Goal: Transaction & Acquisition: Purchase product/service

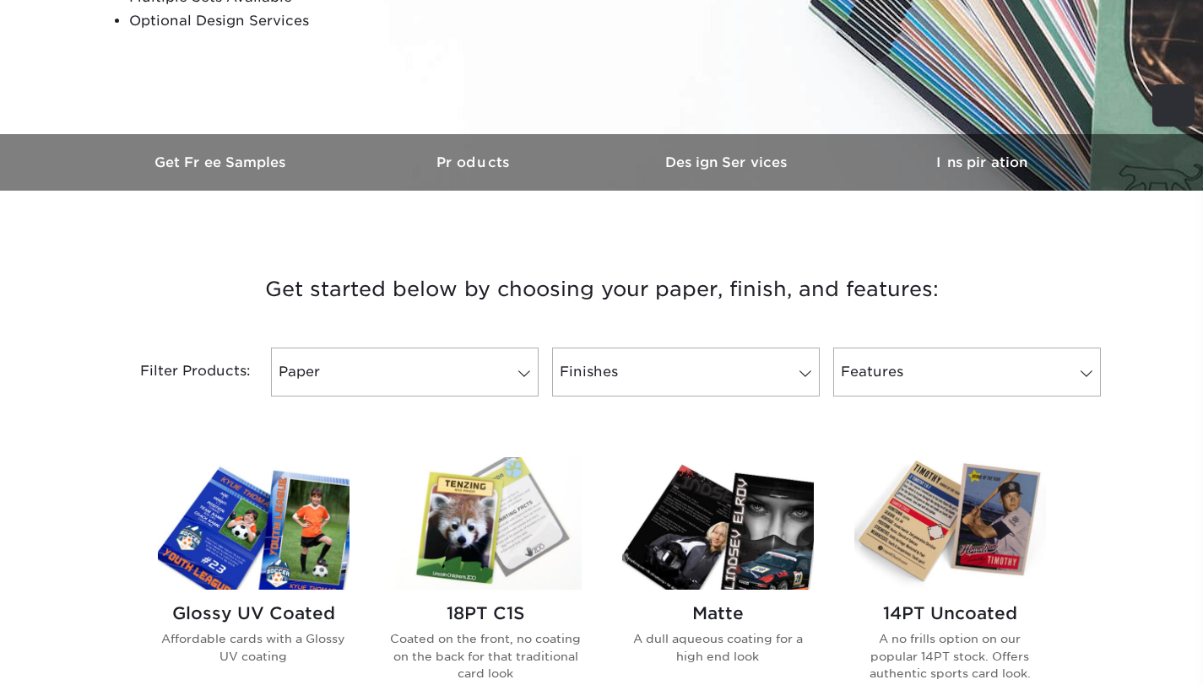
scroll to position [402, 0]
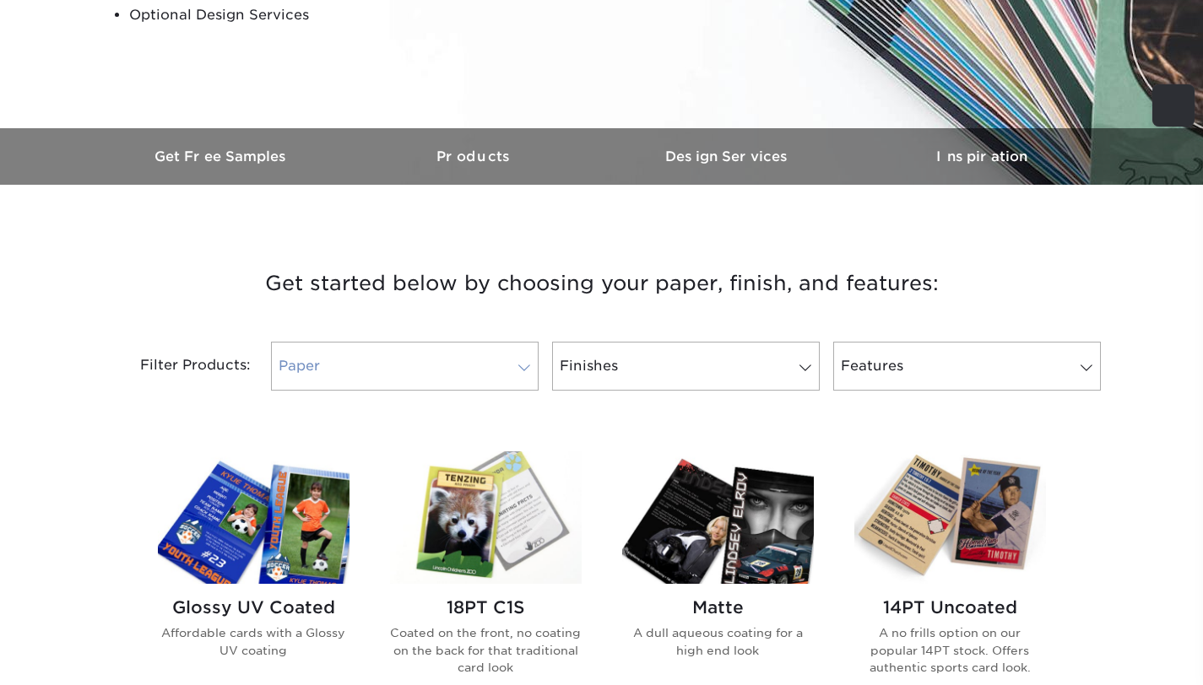
click at [447, 358] on link "Paper" at bounding box center [405, 366] width 268 height 49
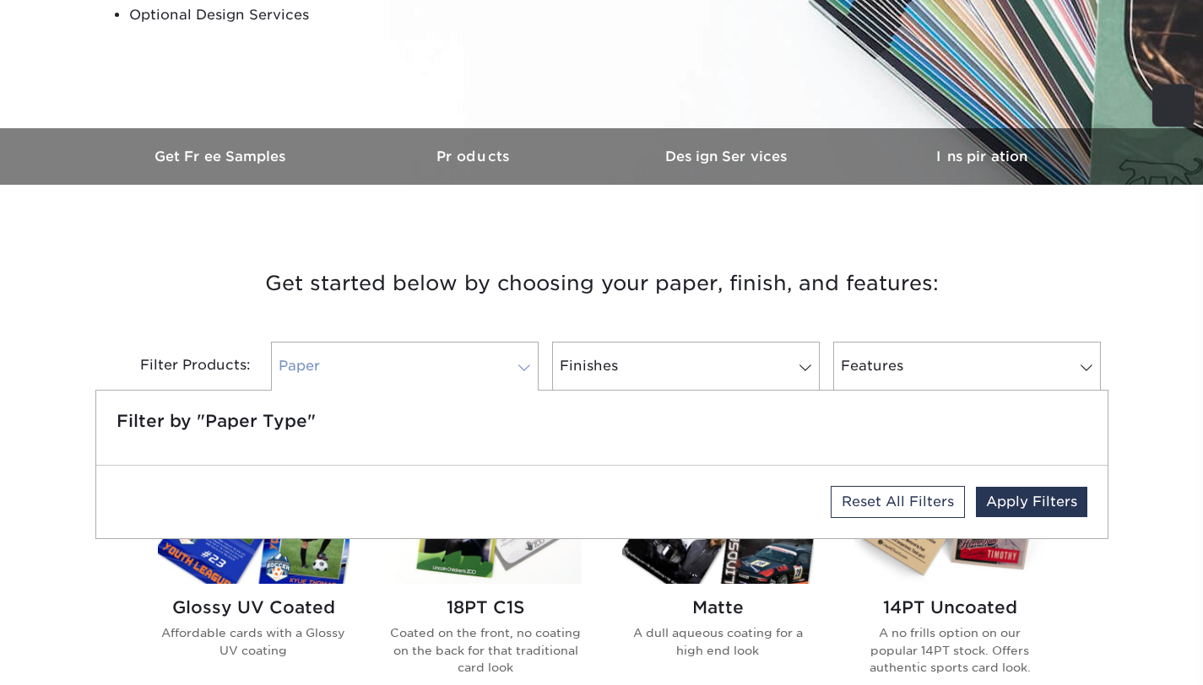
click at [447, 358] on link "Paper" at bounding box center [405, 366] width 268 height 49
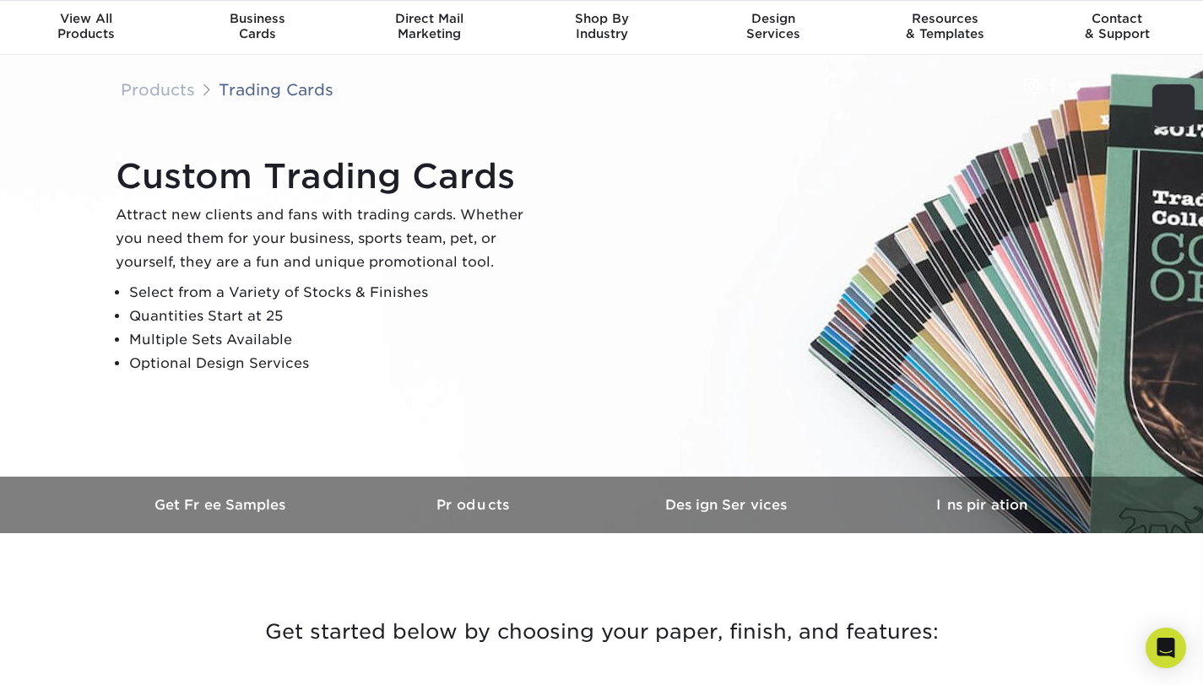
scroll to position [0, 0]
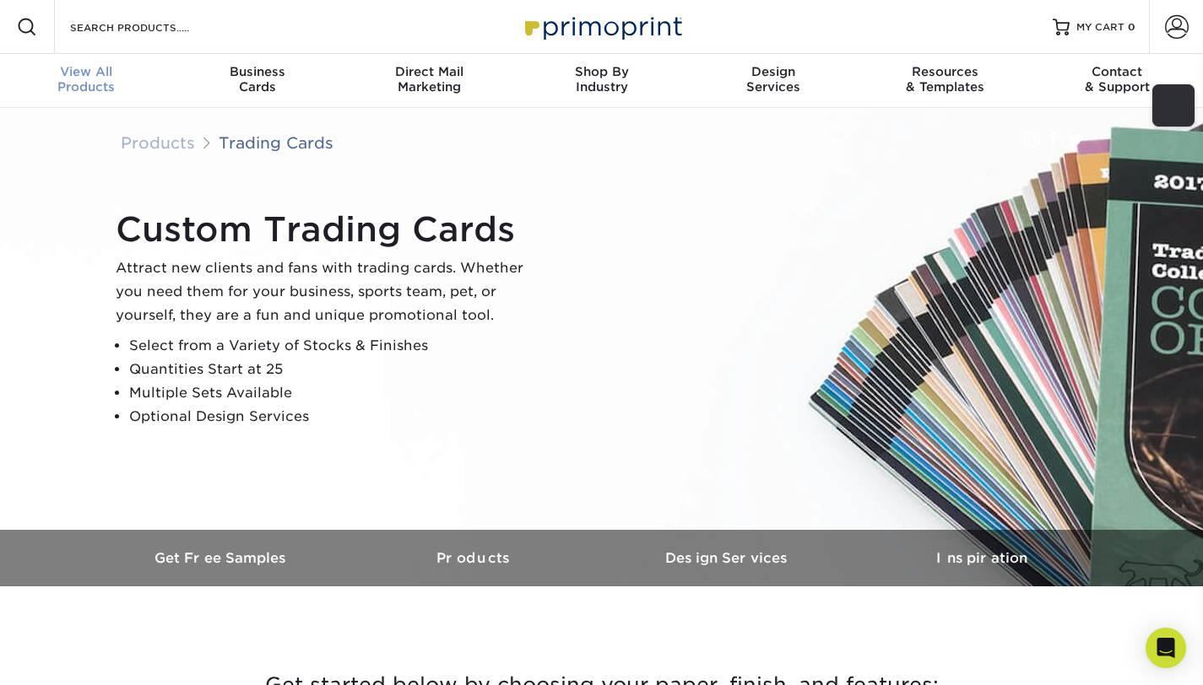
click at [98, 73] on span "View All" at bounding box center [86, 71] width 172 height 15
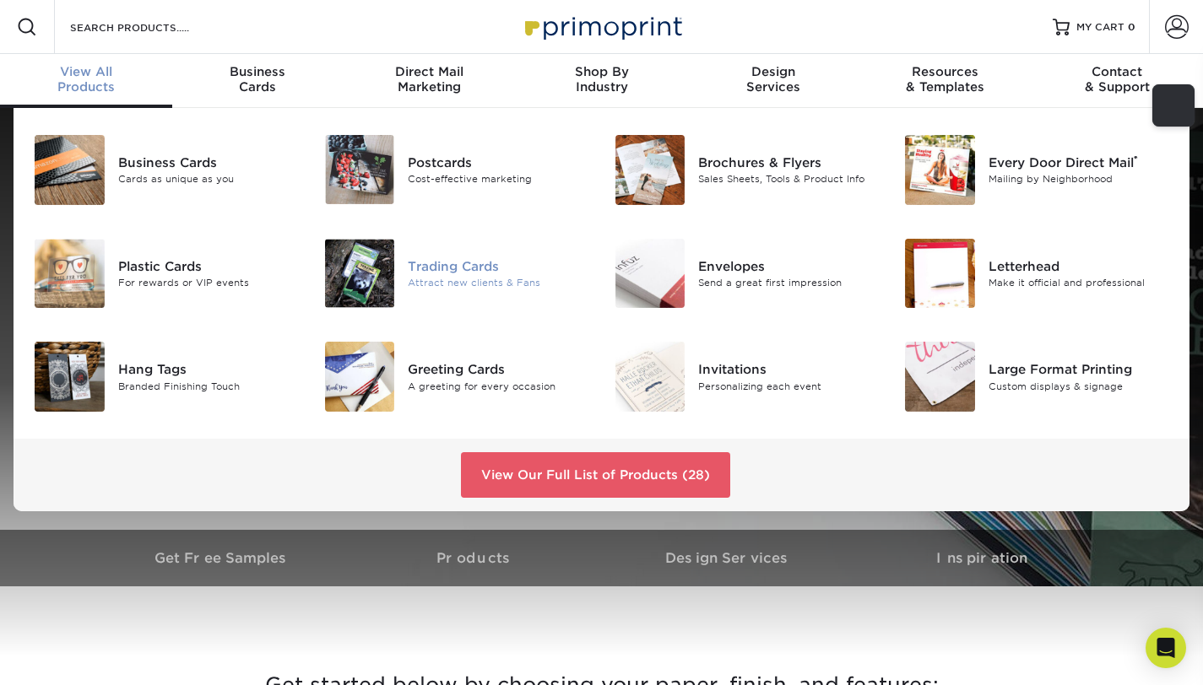
click at [422, 274] on div "Trading Cards" at bounding box center [498, 266] width 181 height 19
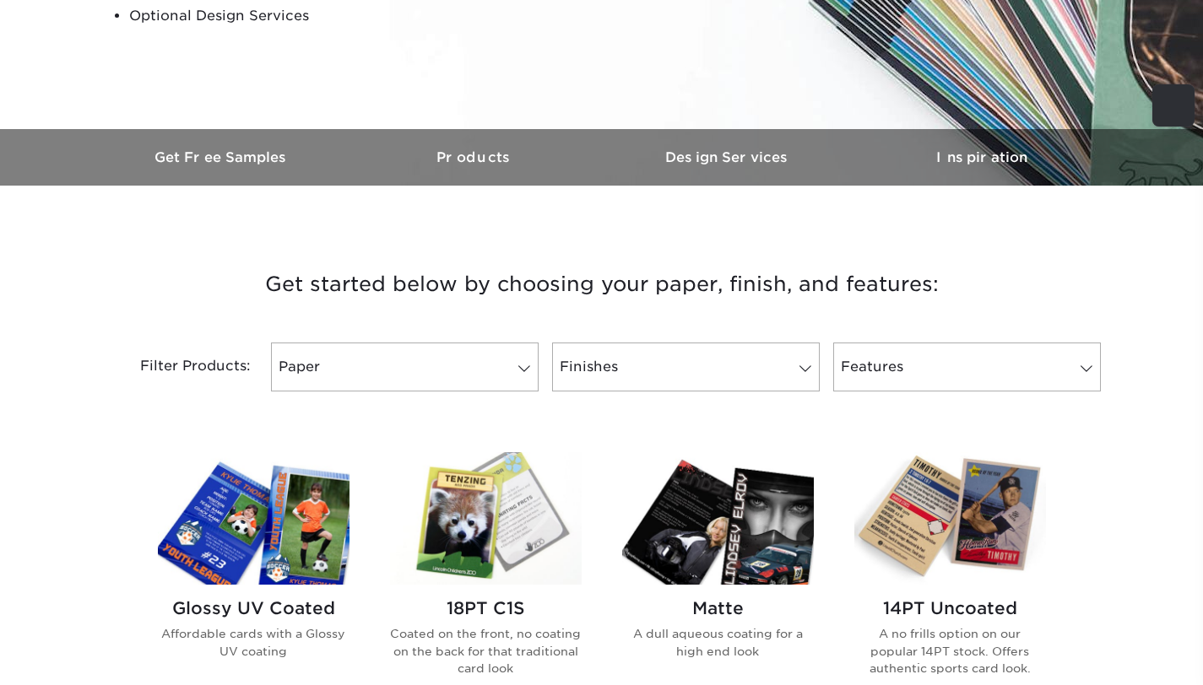
scroll to position [403, 0]
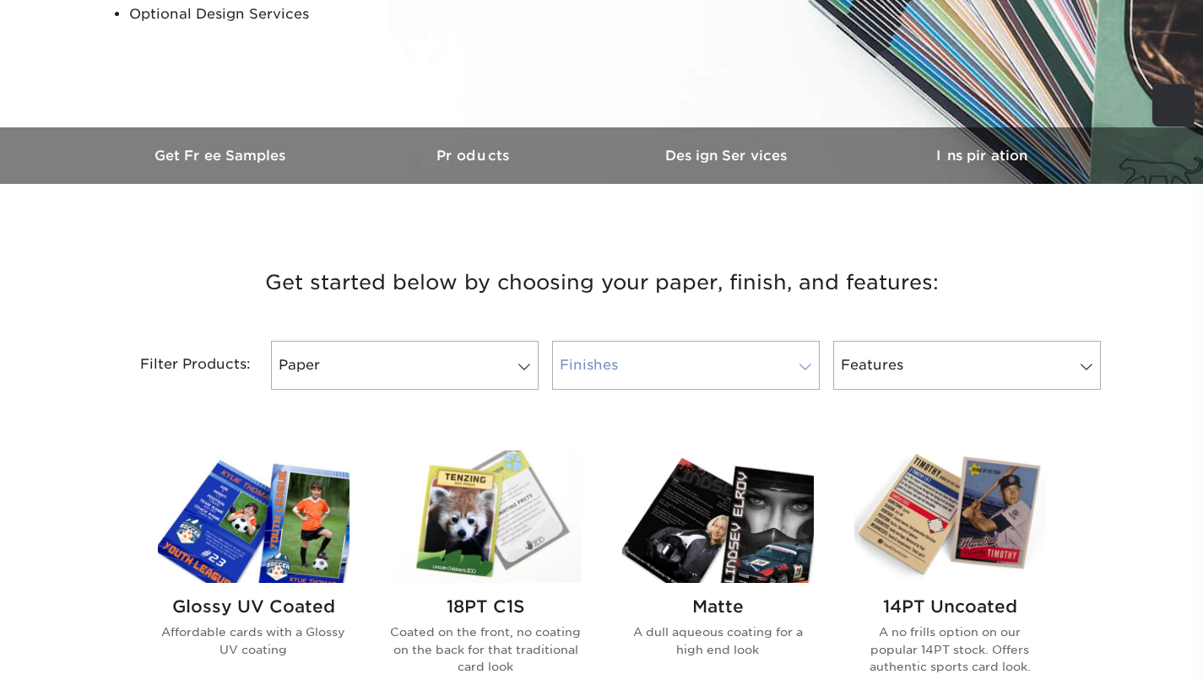
click at [566, 364] on link "Finishes" at bounding box center [686, 365] width 268 height 49
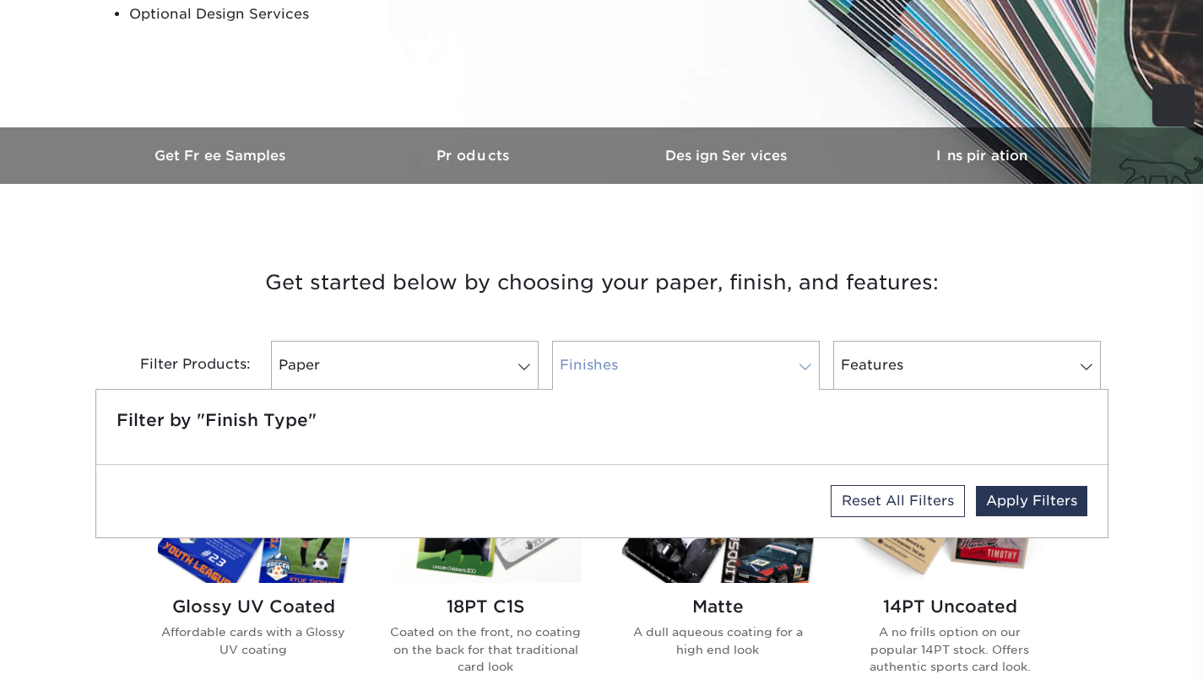
click at [566, 364] on link "Finishes" at bounding box center [686, 365] width 268 height 49
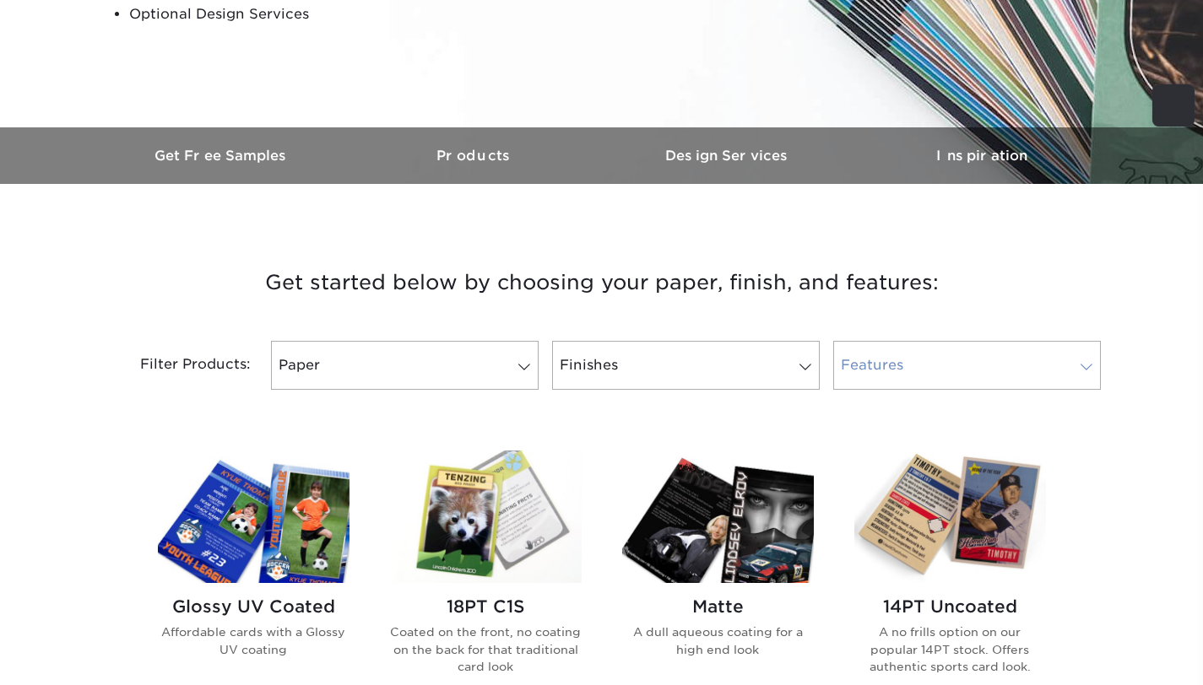
click at [888, 378] on link "Features" at bounding box center [967, 365] width 268 height 49
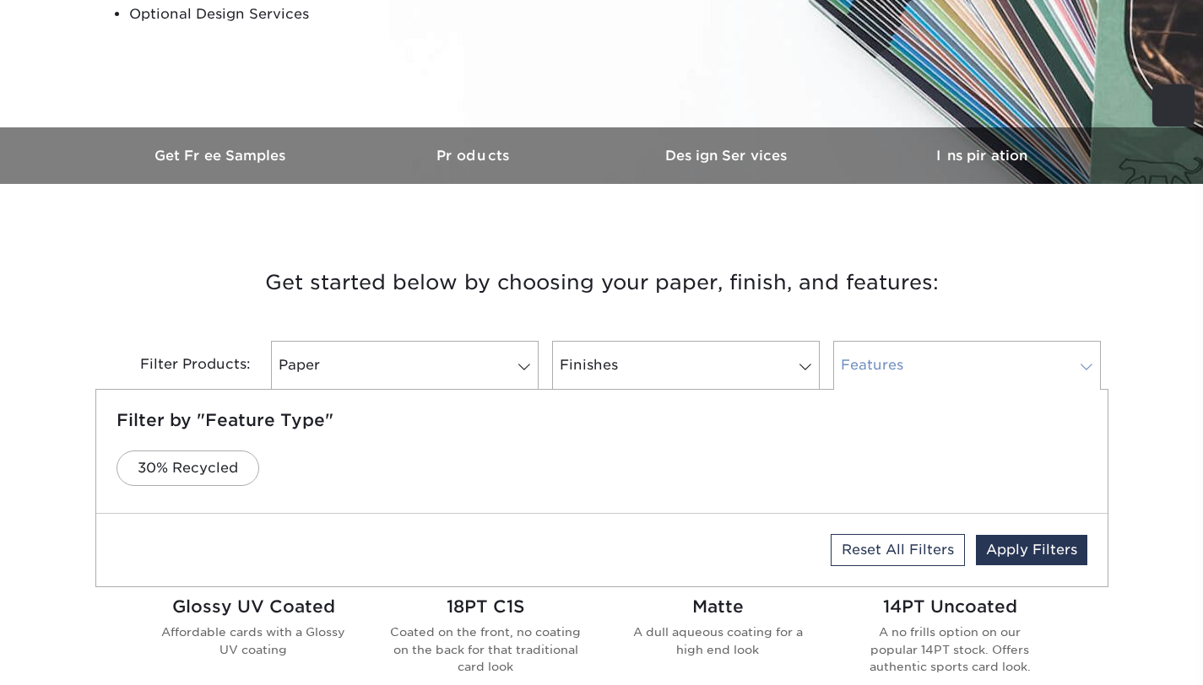
click at [888, 374] on link "Features" at bounding box center [967, 365] width 268 height 49
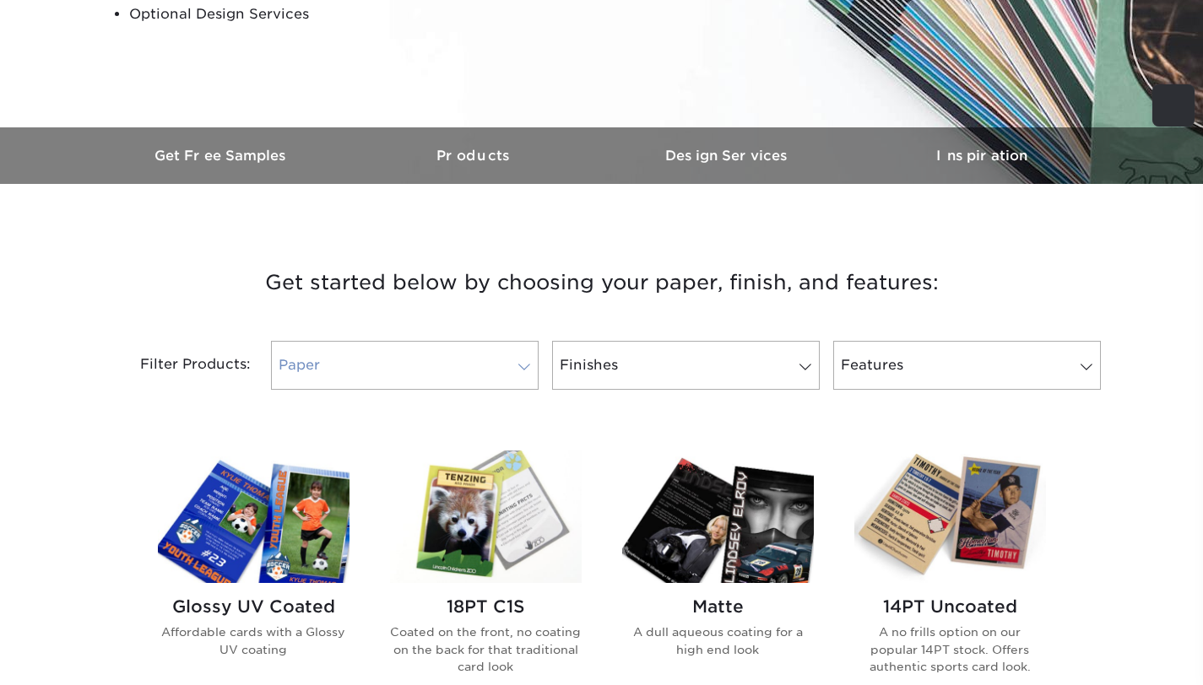
click at [463, 355] on link "Paper" at bounding box center [405, 365] width 268 height 49
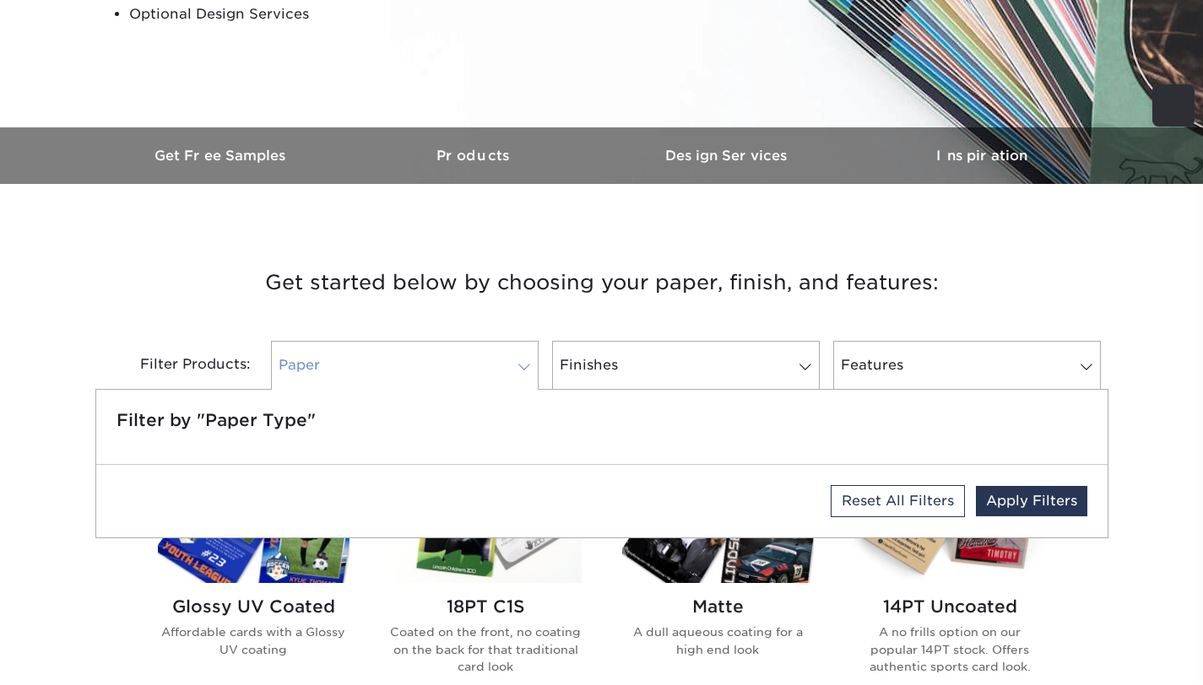
click at [463, 355] on link "Paper" at bounding box center [405, 365] width 268 height 49
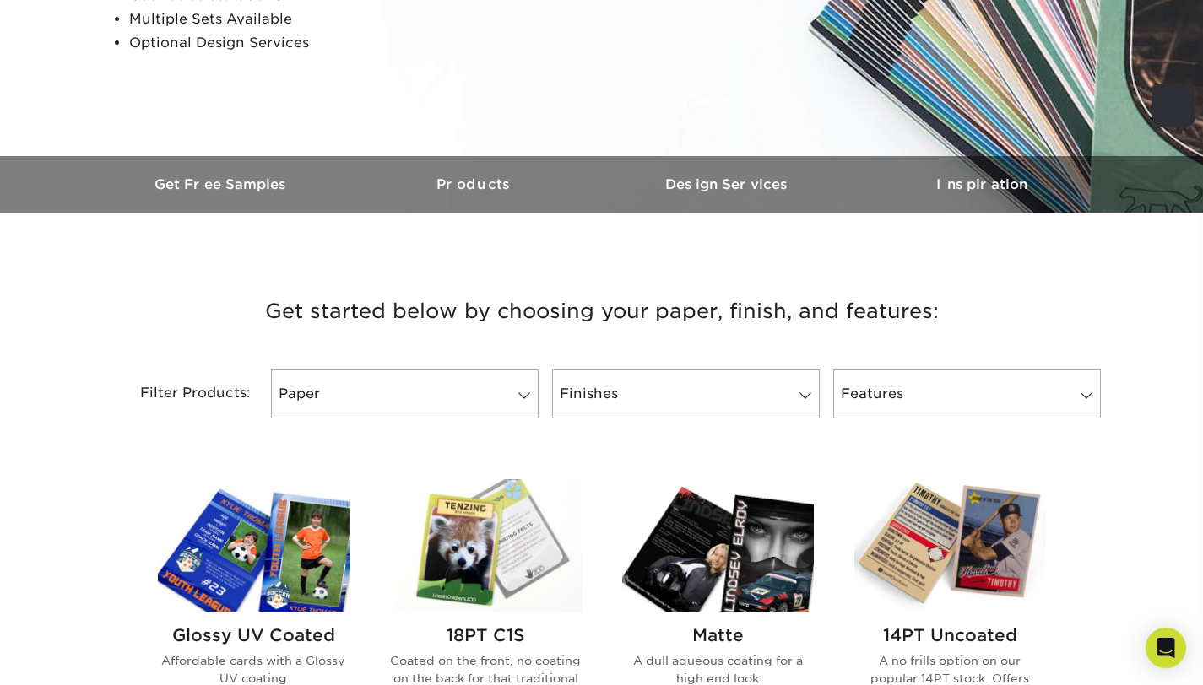
scroll to position [376, 0]
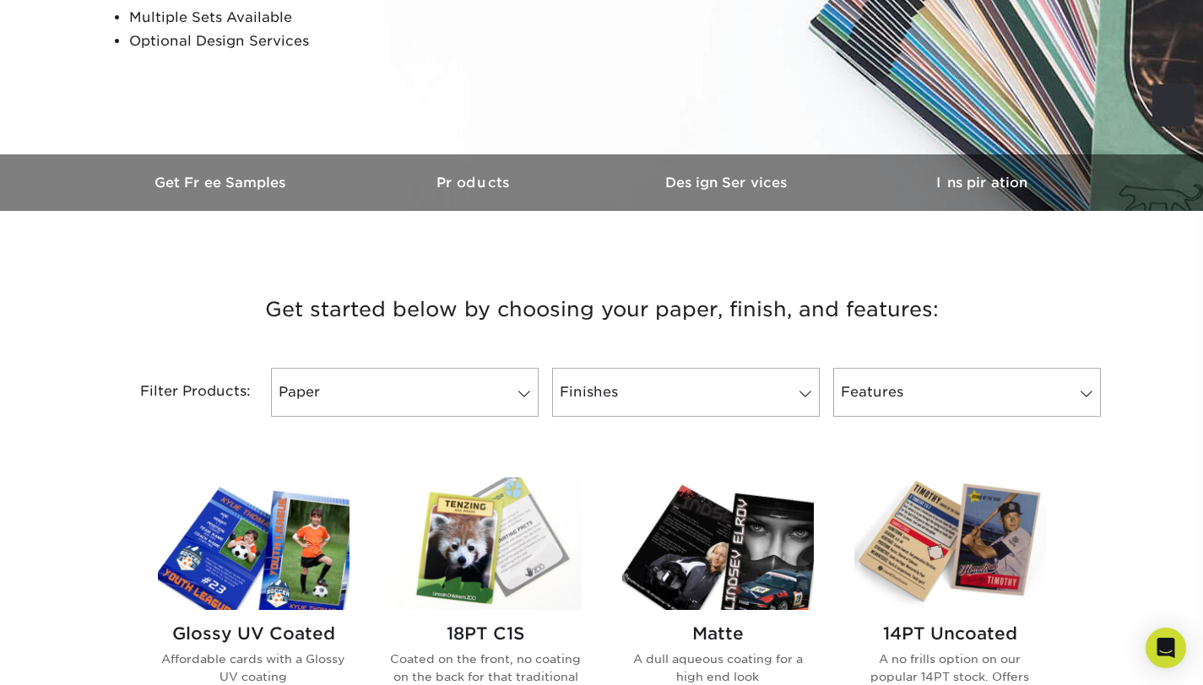
click at [292, 541] on img at bounding box center [254, 544] width 192 height 133
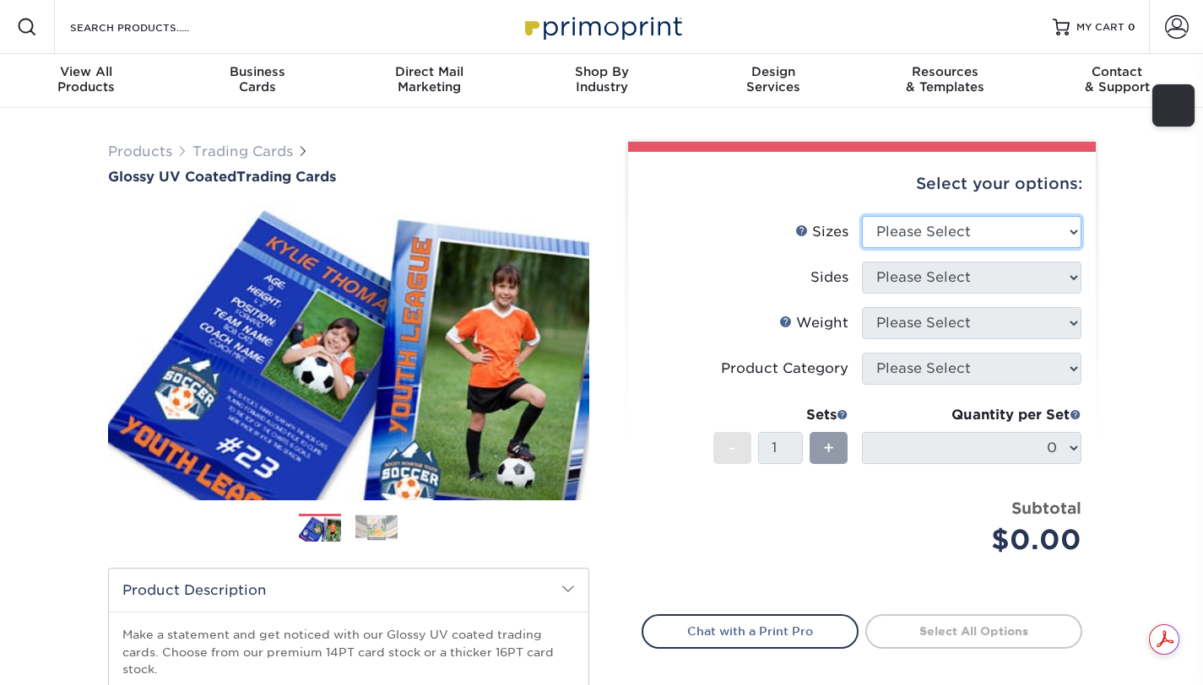
click at [945, 238] on select "Please Select 2.5" x 3.5"" at bounding box center [971, 232] width 219 height 32
select select "2.50x3.50"
click at [862, 216] on select "Please Select 2.5" x 3.5"" at bounding box center [971, 232] width 219 height 32
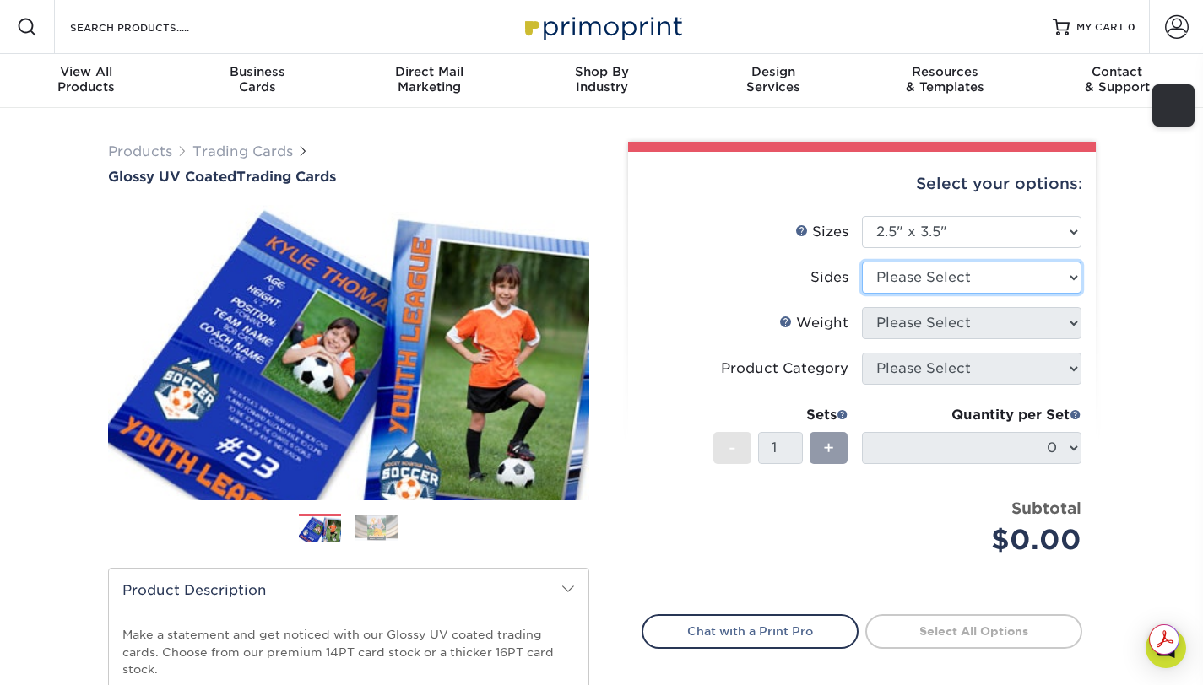
click at [931, 283] on select "Please Select Print Both Sides Print Front Only" at bounding box center [971, 278] width 219 height 32
select select "13abbda7-1d64-4f25-8bb2-c179b224825d"
click at [862, 262] on select "Please Select Print Both Sides Print Front Only" at bounding box center [971, 278] width 219 height 32
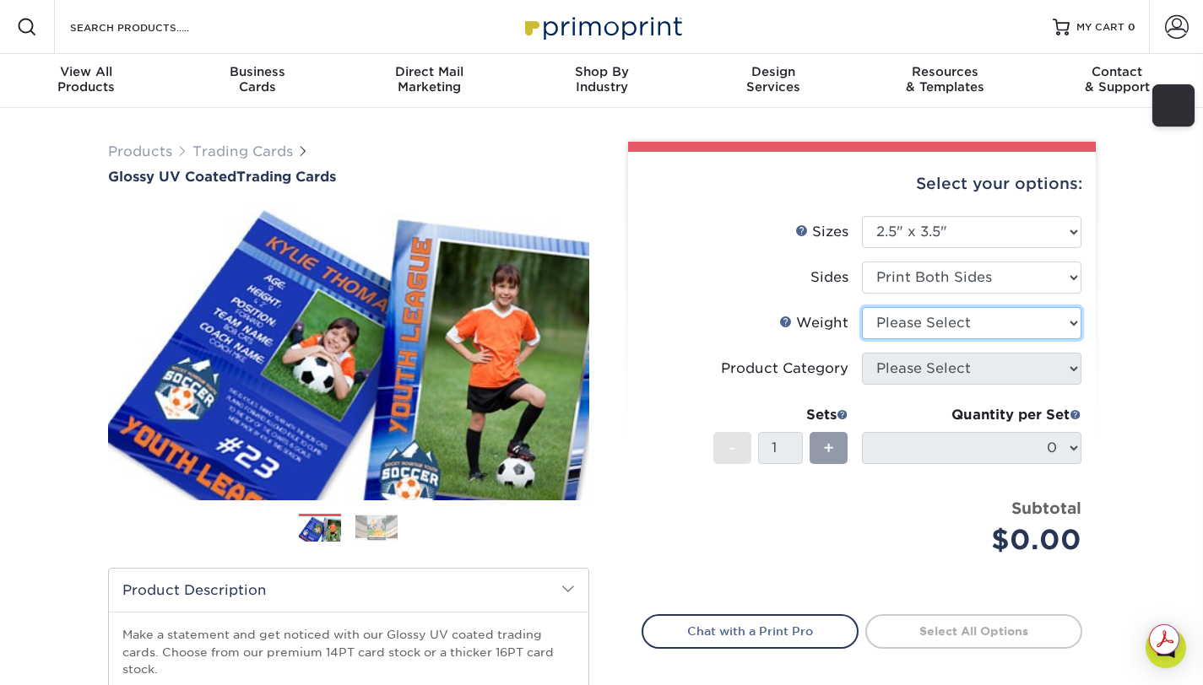
click at [940, 332] on select "Please Select 16PT 14PT 18PT C1S" at bounding box center [971, 323] width 219 height 32
select select "16PT"
click at [862, 307] on select "Please Select 16PT 14PT 18PT C1S" at bounding box center [971, 323] width 219 height 32
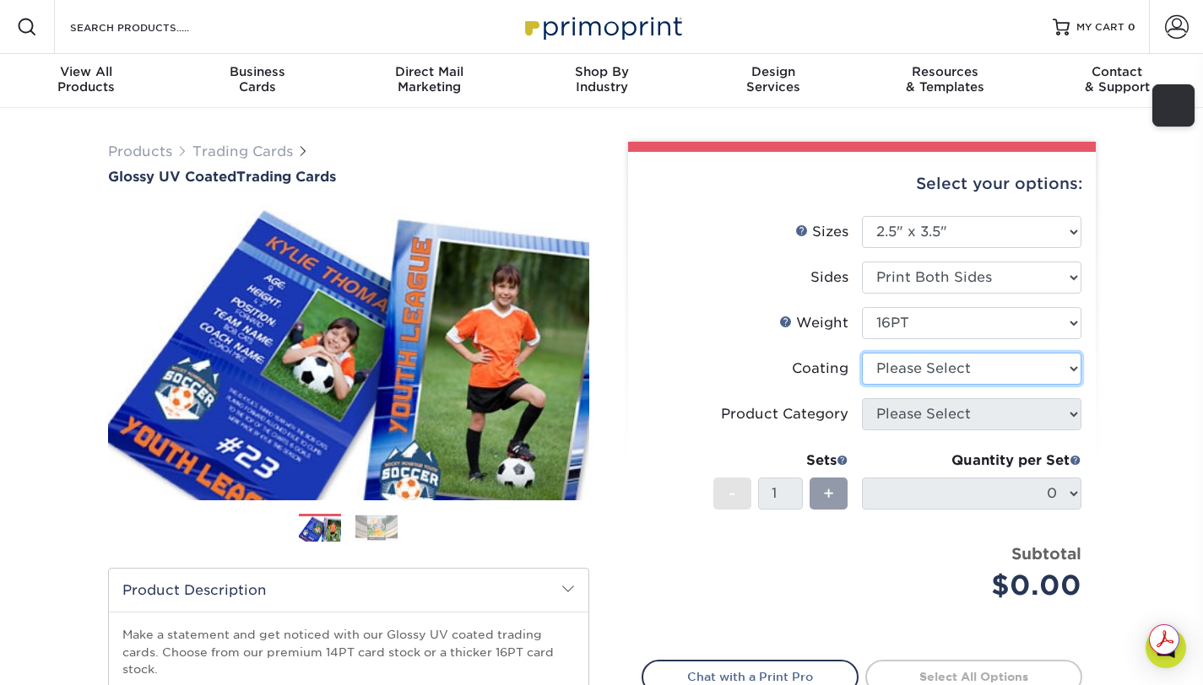
click at [931, 376] on select at bounding box center [971, 369] width 219 height 32
select select "ae367451-b2b8-45df-a344-0f05b6a12993"
click at [862, 353] on select at bounding box center [971, 369] width 219 height 32
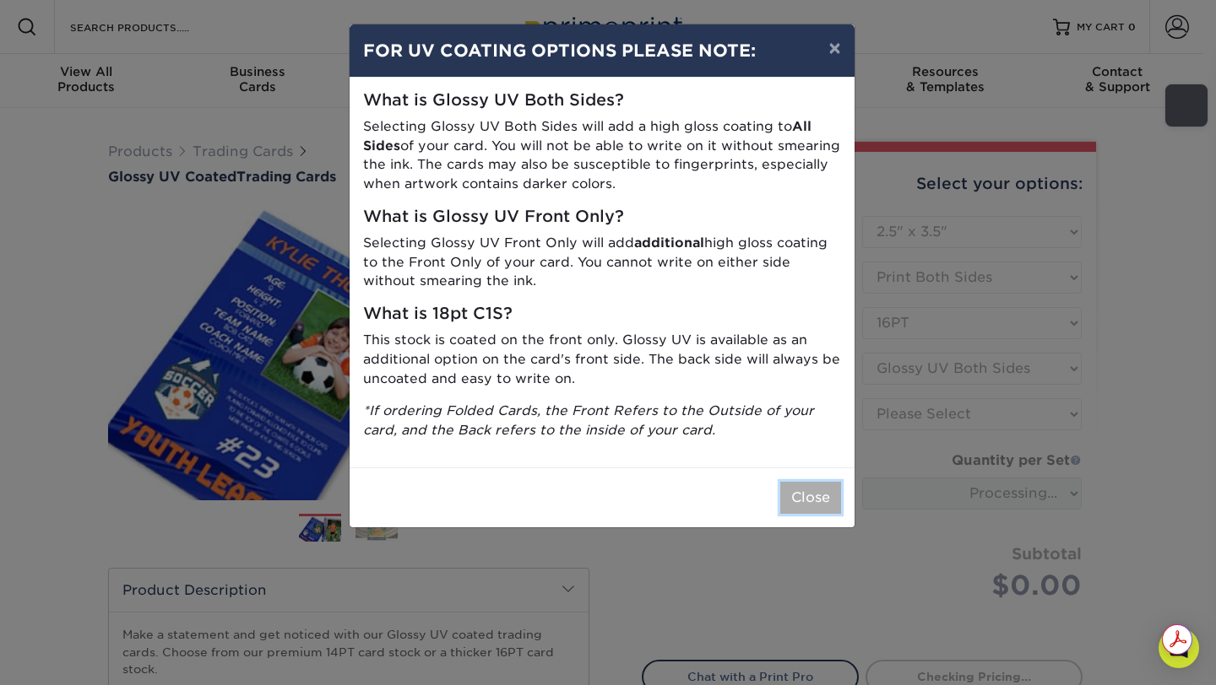
click at [790, 507] on button "Close" at bounding box center [810, 498] width 61 height 32
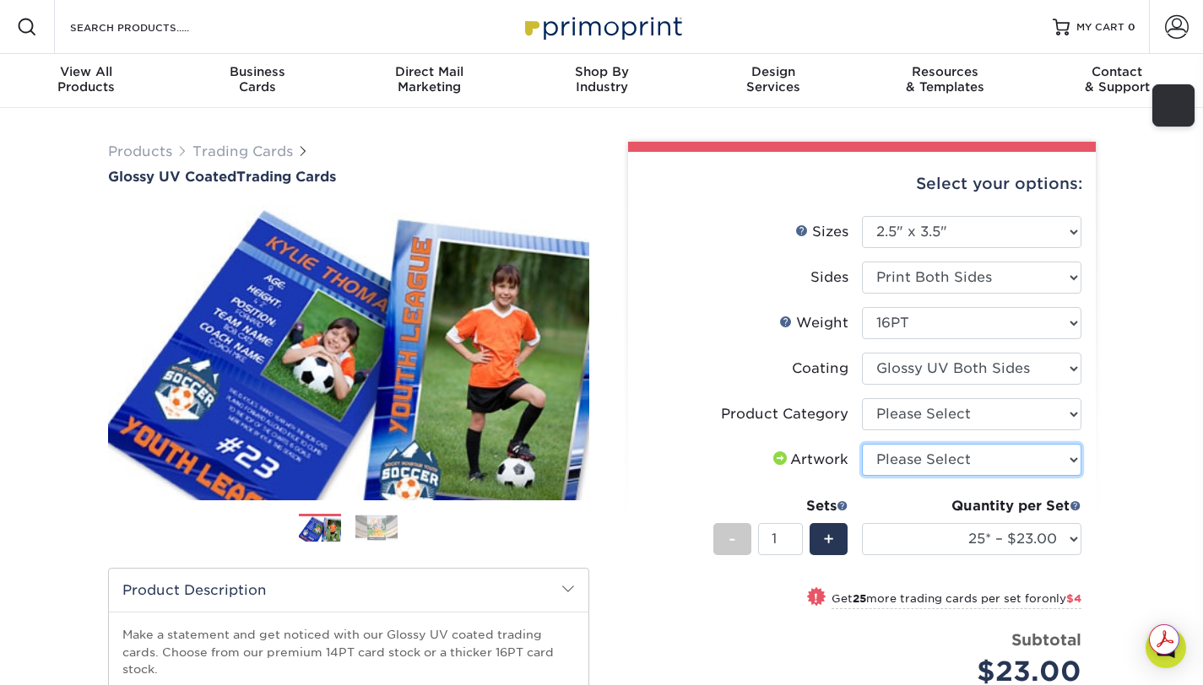
click at [893, 462] on select "Please Select I will upload files I need a design - $100" at bounding box center [971, 460] width 219 height 32
select select "upload"
click at [862, 444] on select "Please Select I will upload files I need a design - $100" at bounding box center [971, 460] width 219 height 32
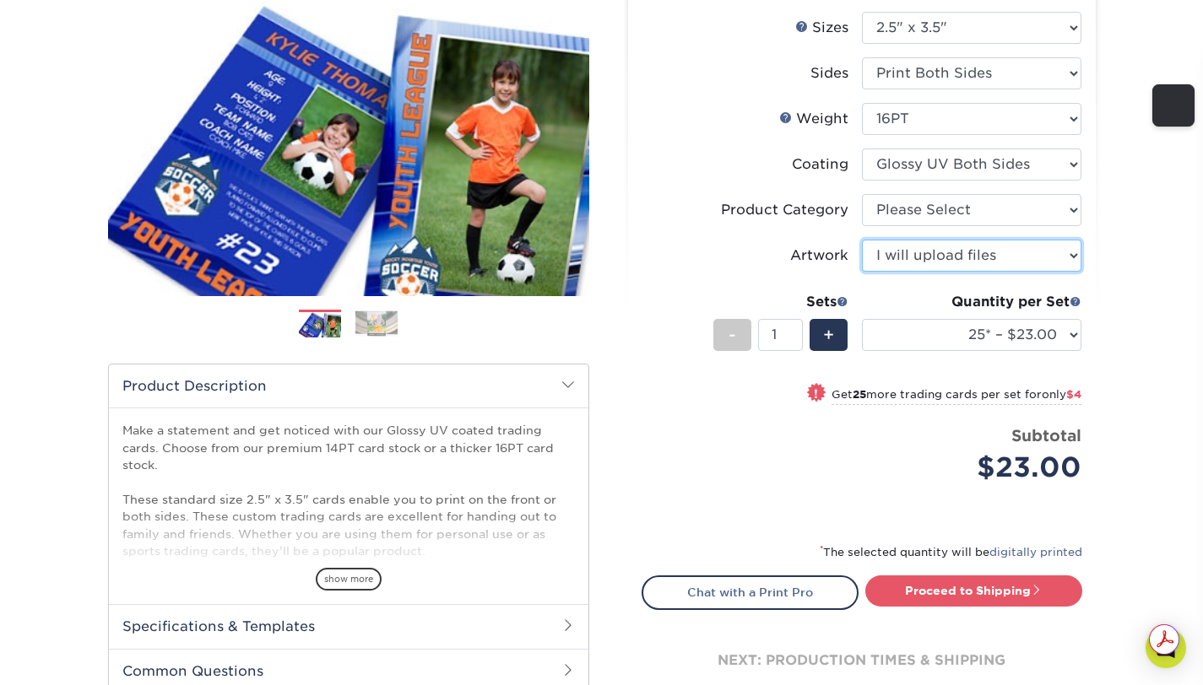
scroll to position [209, 0]
